Goal: Information Seeking & Learning: Learn about a topic

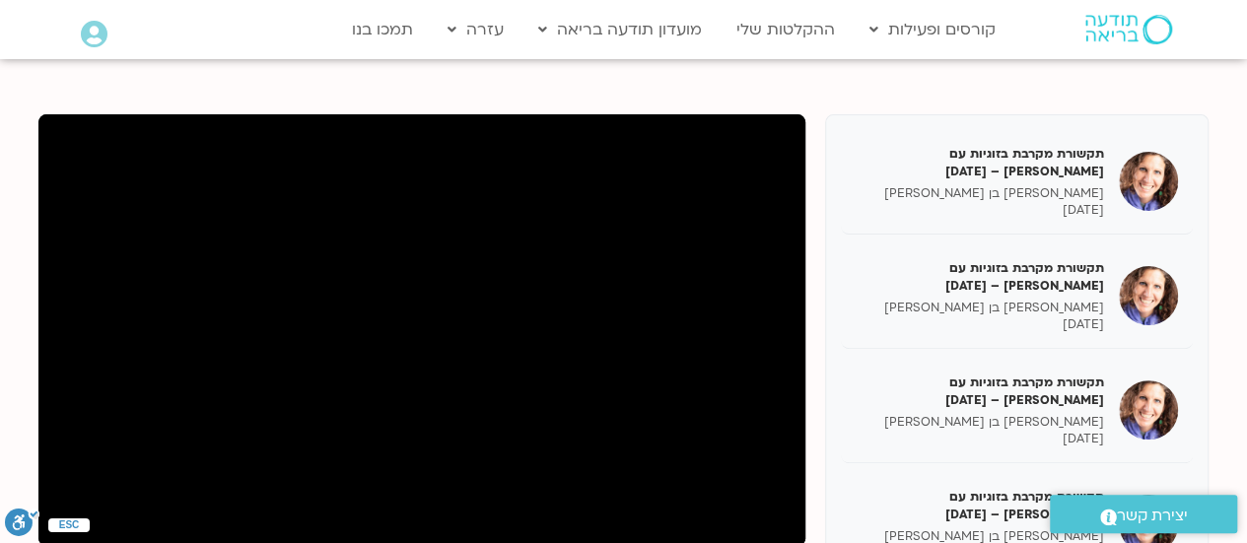
scroll to position [205, 0]
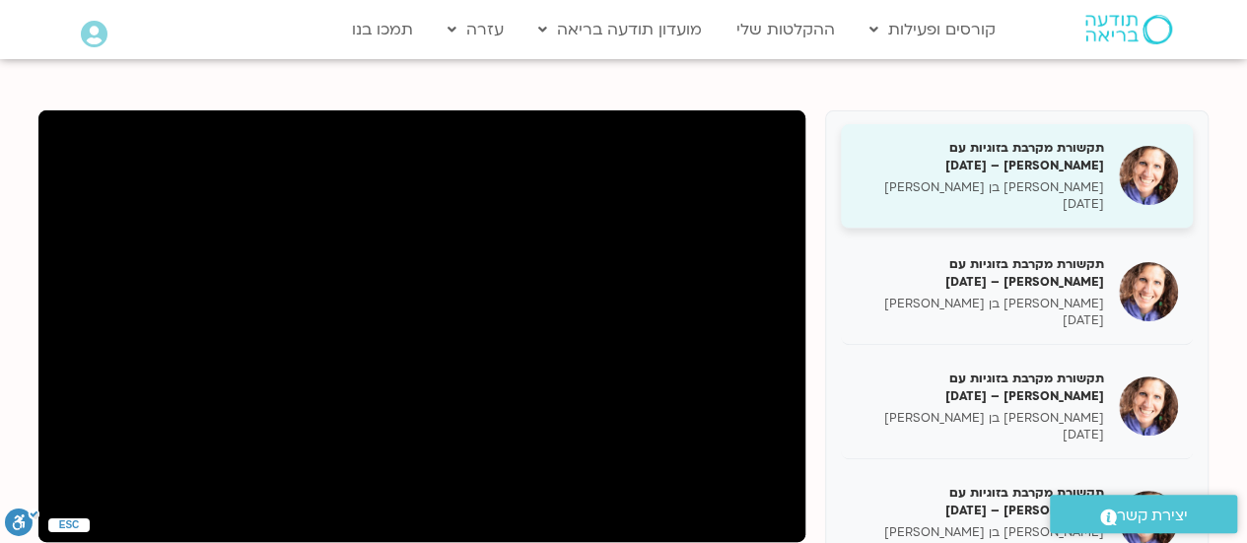
click at [1073, 170] on h5 "תקשורת מקרבת בזוגיות עם [PERSON_NAME] – [DATE]" at bounding box center [979, 156] width 248 height 35
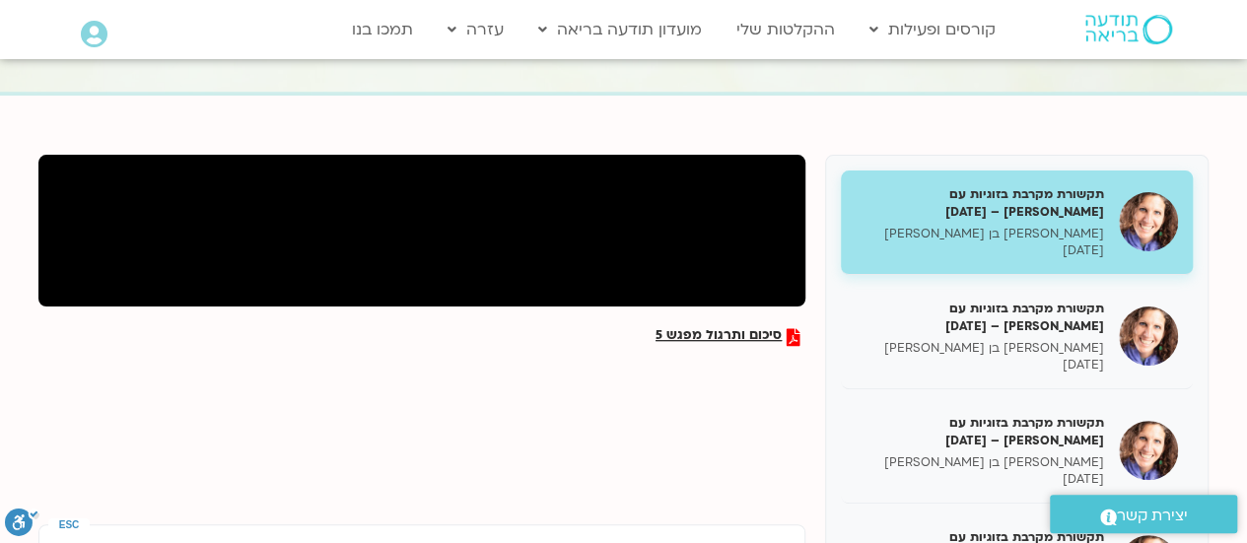
scroll to position [146, 0]
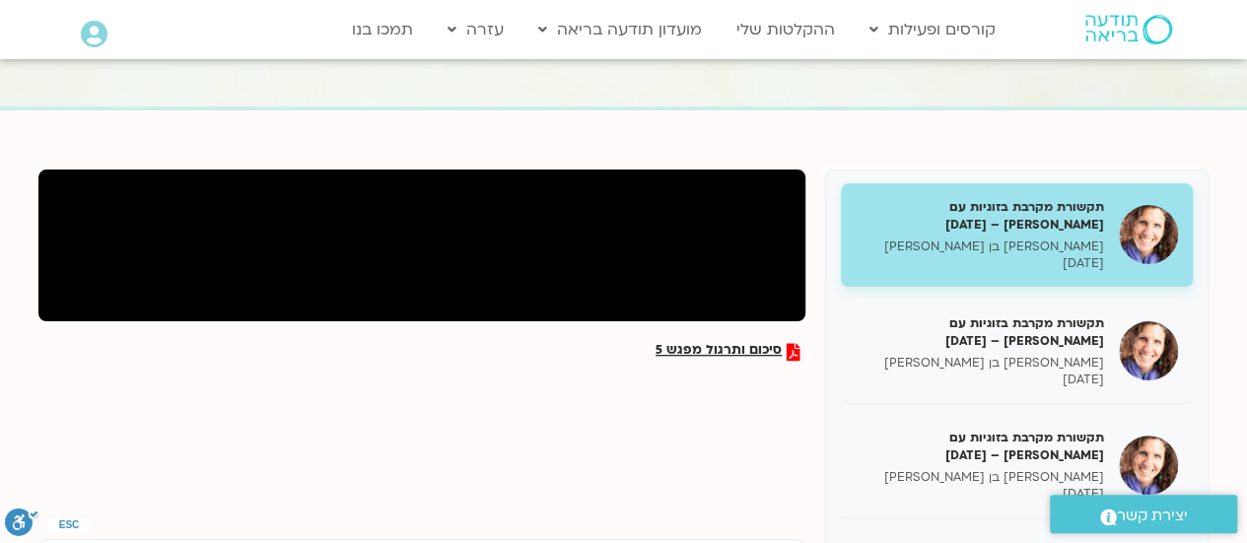
click at [1016, 242] on p "[PERSON_NAME] בן [PERSON_NAME]" at bounding box center [979, 246] width 248 height 17
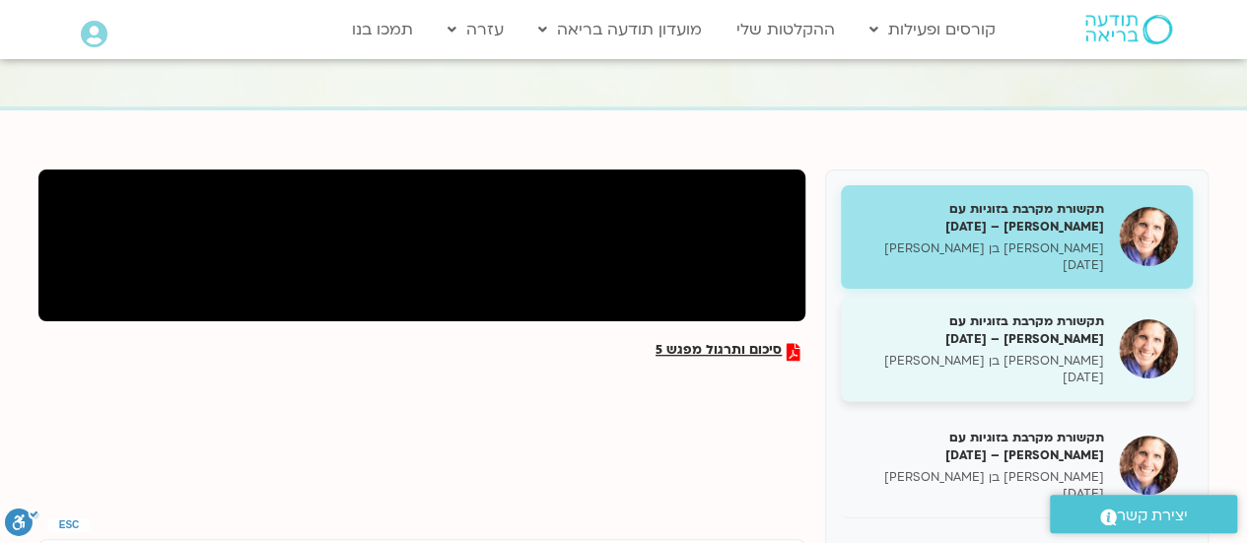
click at [1043, 340] on h5 "תקשורת מקרבת בזוגיות עם [PERSON_NAME] – [DATE]" at bounding box center [979, 329] width 248 height 35
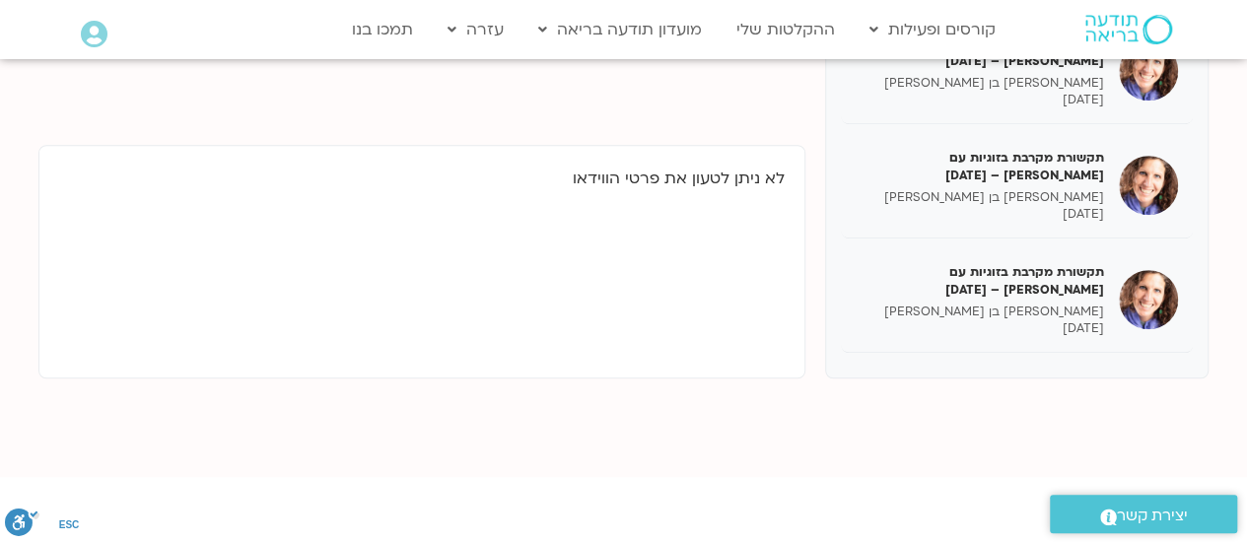
scroll to position [555, 0]
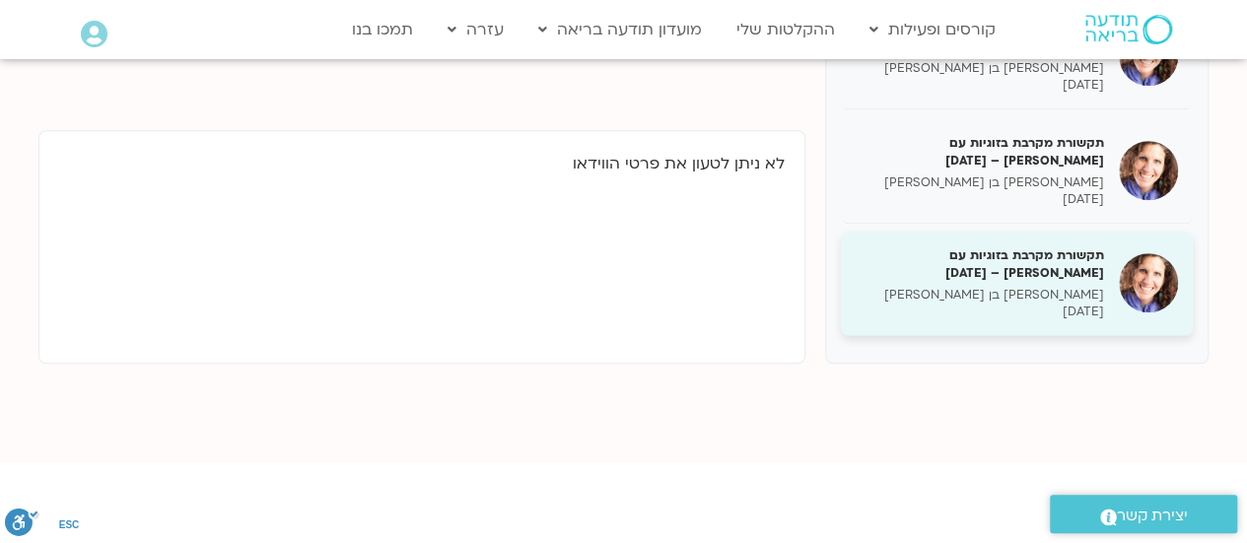
click at [1060, 294] on p "[PERSON_NAME] בן [PERSON_NAME]" at bounding box center [979, 295] width 248 height 17
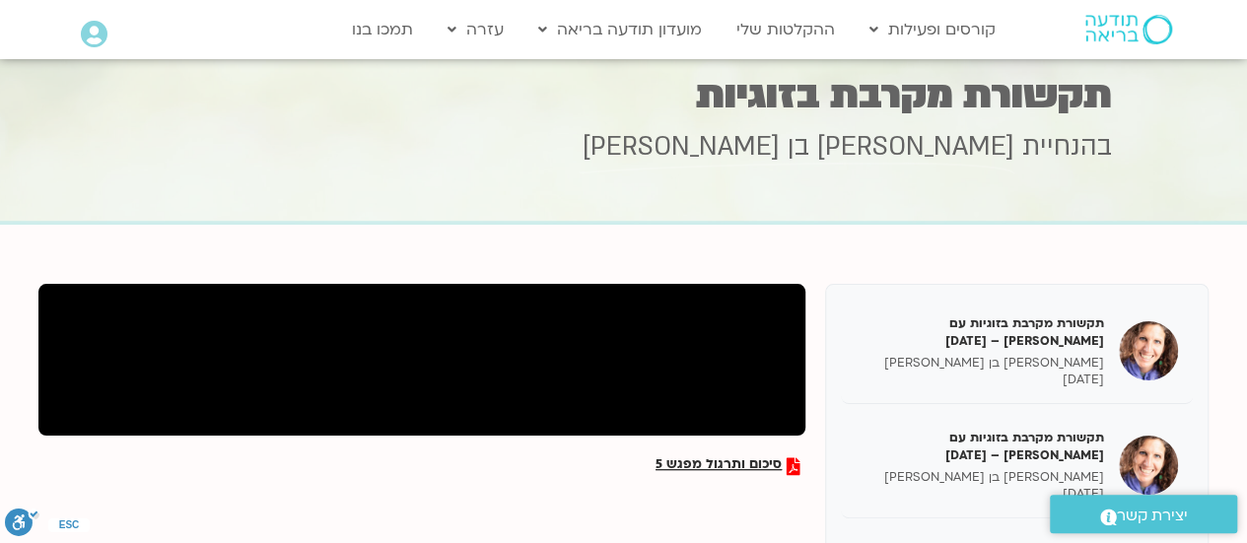
scroll to position [14, 0]
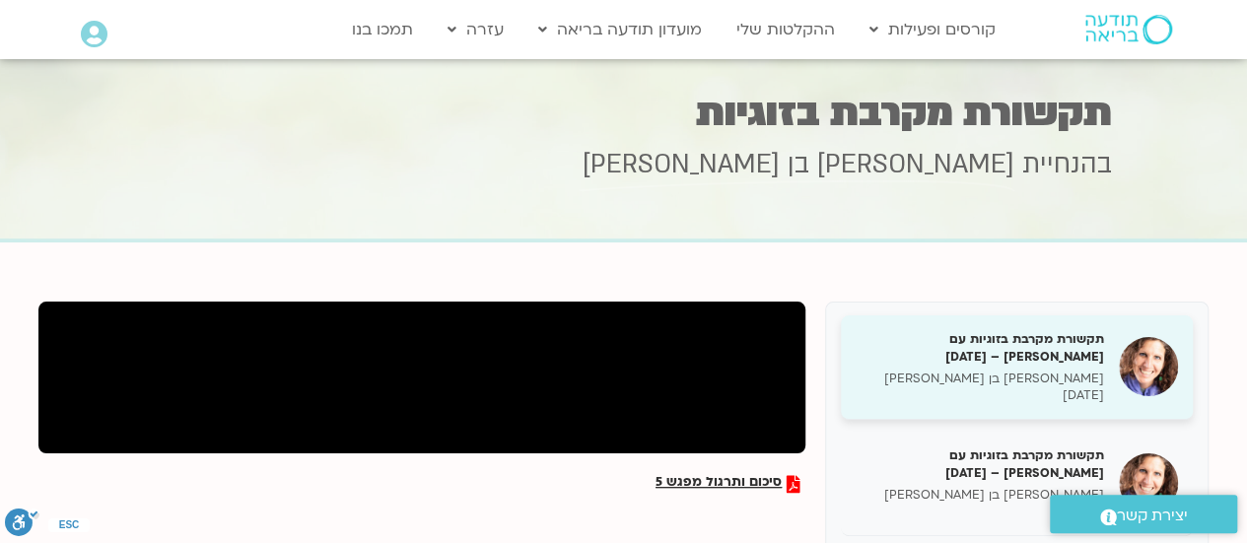
click at [1052, 330] on h5 "תקשורת מקרבת בזוגיות עם [PERSON_NAME] – [DATE]" at bounding box center [979, 347] width 248 height 35
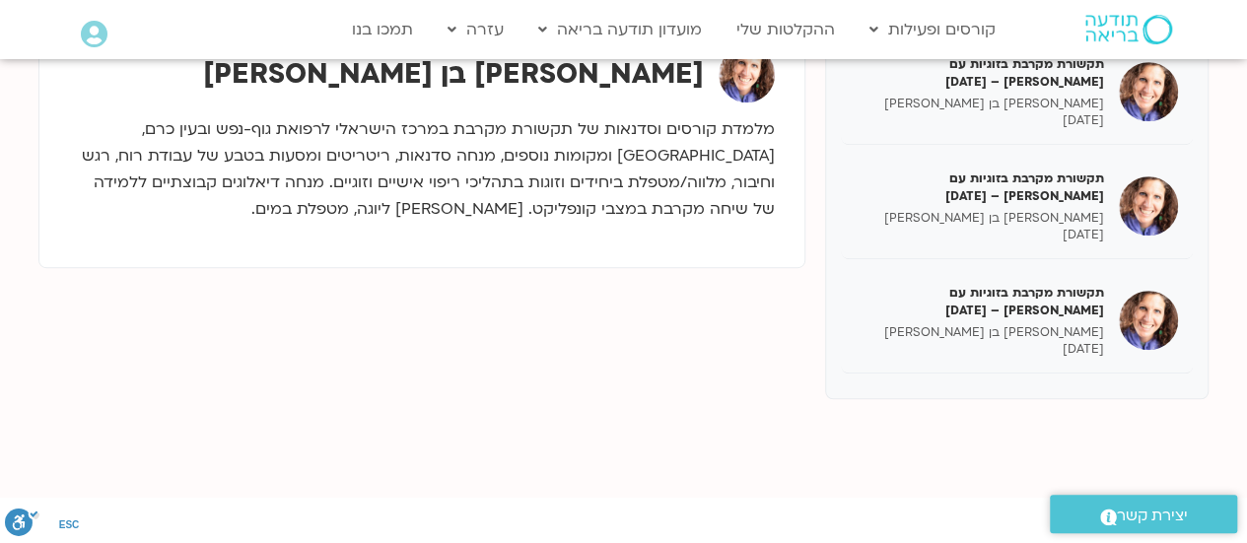
scroll to position [495, 0]
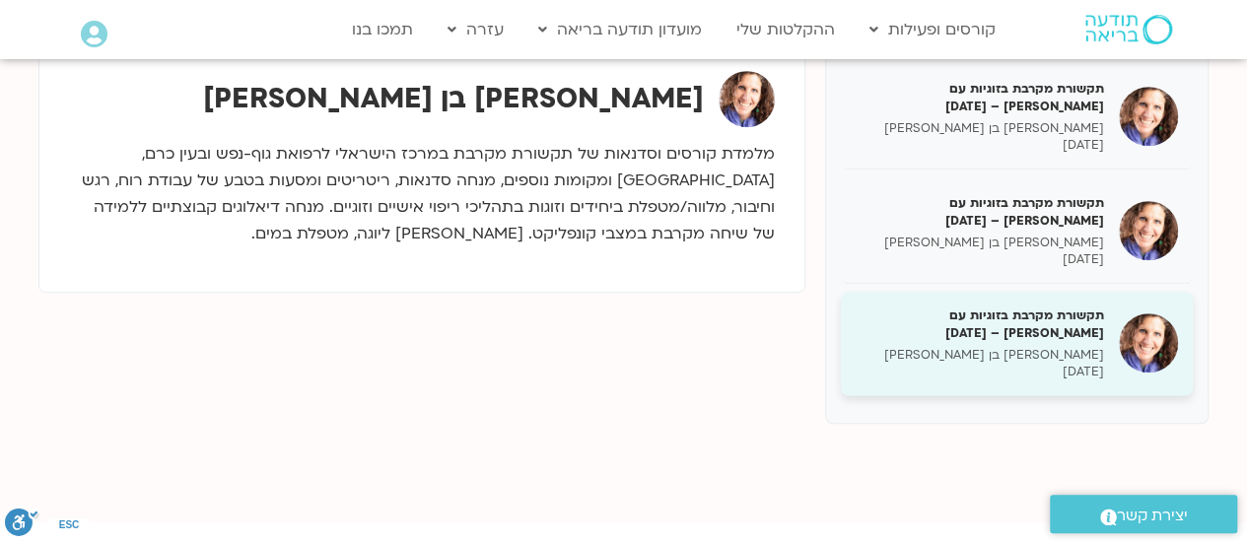
click at [1047, 372] on p "[DATE]" at bounding box center [979, 372] width 248 height 17
